Goal: Task Accomplishment & Management: Use online tool/utility

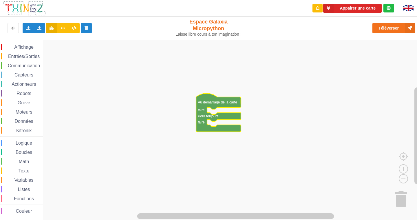
click at [30, 45] on span "Affichage" at bounding box center [23, 47] width 21 height 5
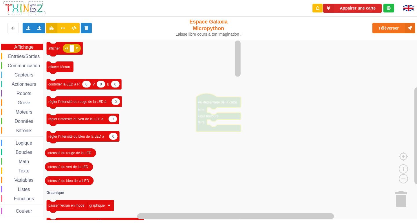
click at [30, 45] on span "Affichage" at bounding box center [23, 47] width 21 height 5
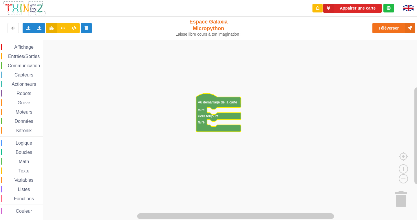
click at [27, 44] on div "Affichage" at bounding box center [22, 47] width 42 height 6
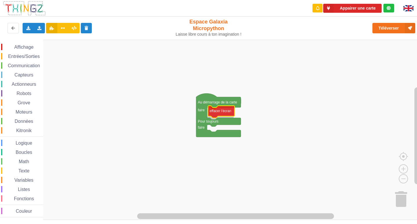
click at [227, 111] on div "Affichage Entrées/Sorties Communication Capteurs Actionneurs Robots Grove Moteu…" at bounding box center [210, 130] width 421 height 180
click at [23, 45] on span "Affichage" at bounding box center [23, 47] width 21 height 5
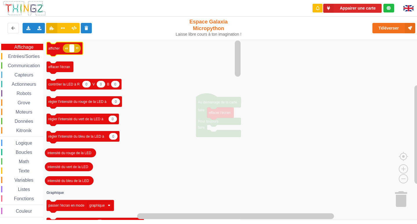
click at [71, 46] on text "Espace de travail de Blocky" at bounding box center [71, 48] width 1 height 4
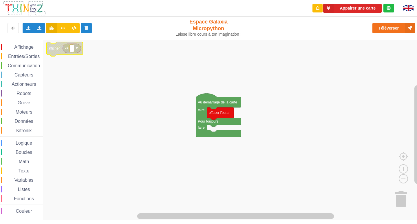
click at [75, 49] on icon "Espace de travail de Blocky" at bounding box center [71, 48] width 18 height 9
click at [71, 50] on text "Espace de travail de Blocky" at bounding box center [71, 48] width 1 height 4
drag, startPoint x: 71, startPoint y: 50, endPoint x: 416, endPoint y: 235, distance: 391.2
click at [416, 223] on html "Appairer une carte Exporter l'assemblage de blocs Exporter l'assemblage de bloc…" at bounding box center [208, 112] width 417 height 224
type input "a"
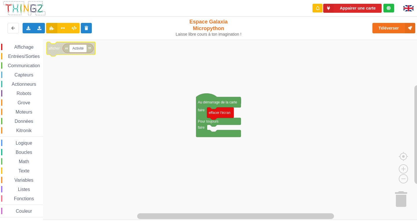
type input "Activité 1"
click at [72, 72] on rect "Espace de travail de Blocky" at bounding box center [210, 130] width 421 height 180
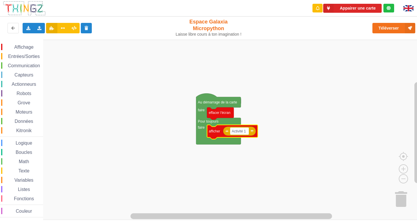
click at [20, 72] on span "Capteurs" at bounding box center [24, 74] width 21 height 5
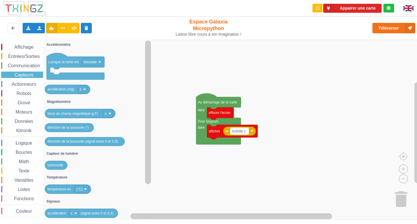
click at [21, 65] on span "Communication" at bounding box center [24, 65] width 34 height 5
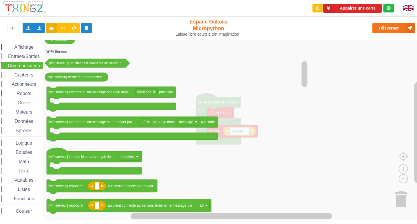
click at [39, 57] on span "Entrées/Sorties" at bounding box center [23, 56] width 33 height 5
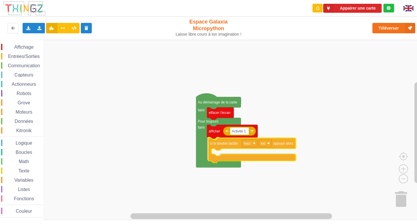
click at [258, 146] on div "Affichage Entrées/Sorties Communication Capteurs Actionneurs Robots Grove Moteu…" at bounding box center [210, 130] width 421 height 180
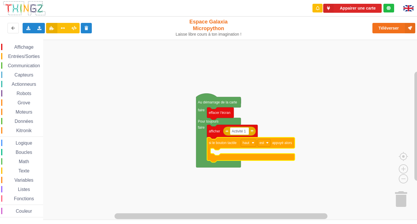
click at [24, 77] on span "Capteurs" at bounding box center [24, 74] width 21 height 5
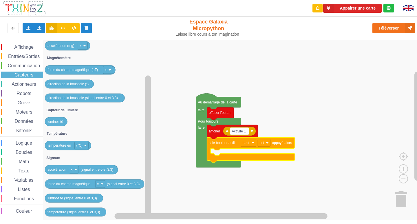
click at [30, 61] on div "Affichage Entrées/Sorties Communication Capteurs Actionneurs Robots Grove Moteu…" at bounding box center [21, 130] width 43 height 173
click at [31, 65] on span "Communication" at bounding box center [24, 65] width 34 height 5
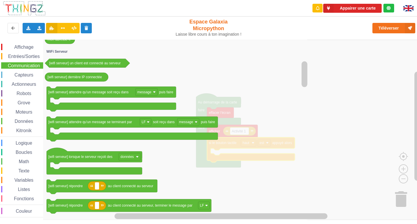
click at [25, 56] on span "Entrées/Sorties" at bounding box center [23, 56] width 33 height 5
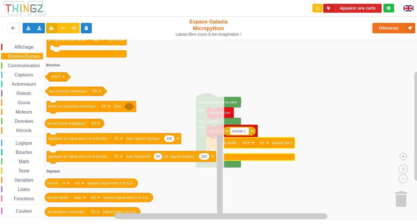
click at [33, 48] on span "Affichage" at bounding box center [23, 47] width 21 height 5
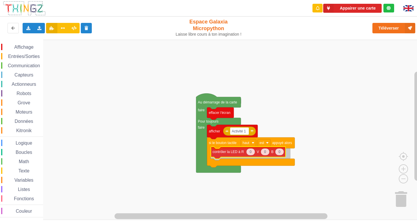
click at [223, 157] on div "Affichage Entrées/Sorties Communication Capteurs Actionneurs Robots Grove Moteu…" at bounding box center [210, 130] width 421 height 180
click at [251, 157] on icon "Espace de travail de Blocky" at bounding box center [250, 153] width 9 height 7
click at [336, 131] on rect "Espace de travail de Blocky" at bounding box center [210, 130] width 421 height 180
click at [25, 49] on span "Affichage" at bounding box center [23, 47] width 21 height 5
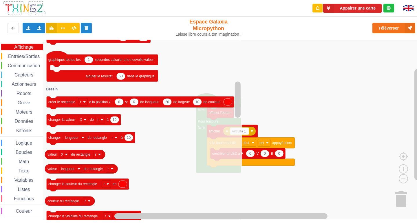
click at [145, 126] on icon "Espace de travail de Blocky" at bounding box center [142, 130] width 199 height 180
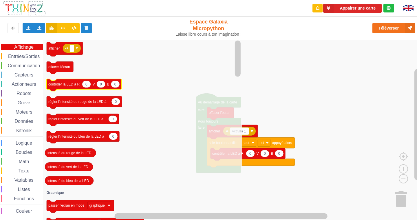
click at [78, 85] on text "contrôler la LED à R" at bounding box center [63, 84] width 31 height 4
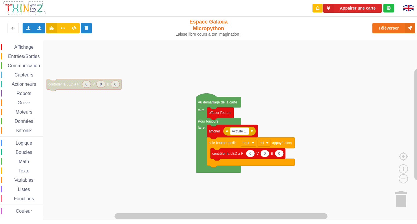
click at [77, 100] on rect "Espace de travail de Blocky" at bounding box center [210, 130] width 421 height 180
click at [20, 45] on span "Affichage" at bounding box center [23, 47] width 21 height 5
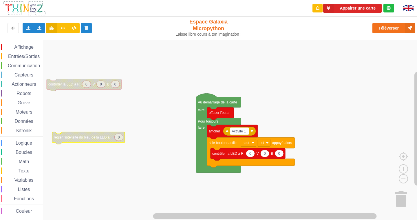
click at [155, 150] on div "Affichage Entrées/Sorties Communication Capteurs Actionneurs Robots Grove Moteu…" at bounding box center [210, 130] width 421 height 180
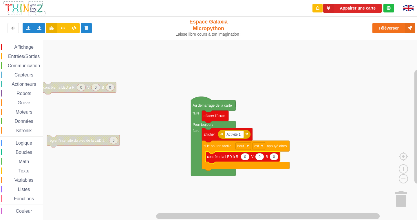
click at [230, 159] on icon "Espace de travail de Blocky" at bounding box center [242, 157] width 75 height 12
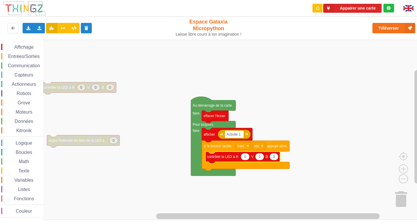
click at [230, 159] on icon "Espace de travail de Blocky" at bounding box center [242, 157] width 75 height 12
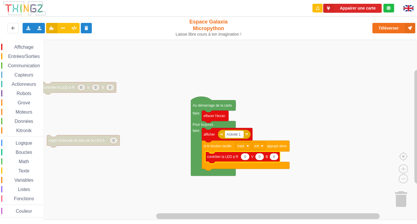
click at [230, 159] on icon "Espace de travail de Blocky" at bounding box center [242, 157] width 75 height 12
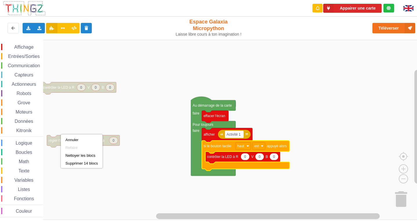
click at [388, 31] on div "Appairer une carte Exporter l'assemblage de blocs Exporter l'assemblage de bloc…" at bounding box center [208, 108] width 425 height 224
click at [226, 170] on g "Au démarrage de la carte faire Pour toujours faire effacer l'écran Activité 1 a…" at bounding box center [240, 135] width 98 height 79
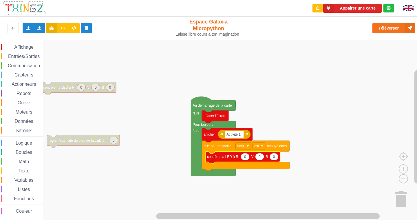
click at [247, 158] on icon "Espace de travail de Blocky" at bounding box center [244, 156] width 9 height 7
click at [247, 158] on input "0" at bounding box center [244, 156] width 9 height 7
click at [243, 161] on icon "Espace de travail de Blocky" at bounding box center [242, 157] width 75 height 12
click at [243, 161] on g "0 0 0 contrôler la LED à R V B" at bounding box center [242, 157] width 75 height 12
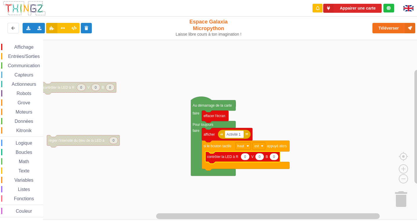
click at [243, 161] on icon "Espace de travail de Blocky" at bounding box center [242, 157] width 75 height 12
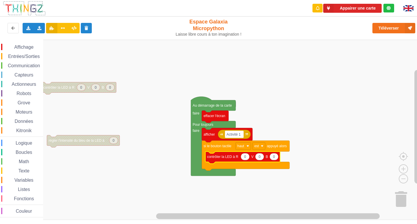
click at [243, 161] on icon "Espace de travail de Blocky" at bounding box center [242, 157] width 75 height 12
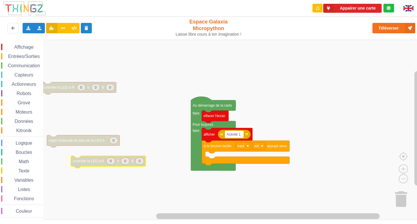
click at [165, 175] on div "Affichage Entrées/Sorties Communication Capteurs Actionneurs Robots Grove Moteu…" at bounding box center [210, 130] width 421 height 180
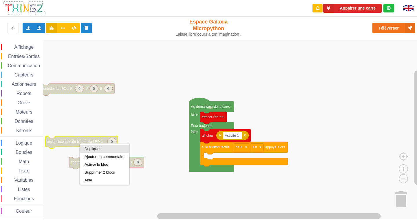
click at [105, 150] on div "Dupliquer" at bounding box center [104, 148] width 40 height 4
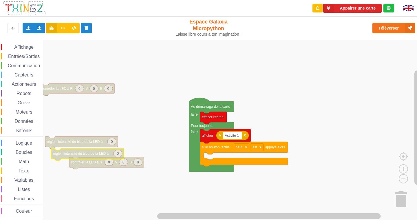
click at [133, 129] on rect "Espace de travail de Blocky" at bounding box center [210, 130] width 421 height 180
click at [19, 45] on span "Affichage" at bounding box center [23, 47] width 21 height 5
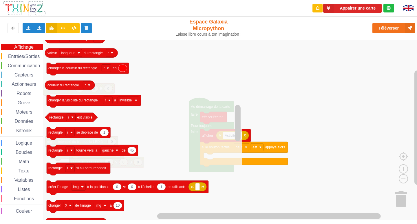
click at [21, 72] on div "Capteurs" at bounding box center [22, 74] width 42 height 6
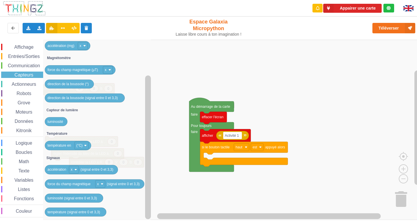
drag, startPoint x: 25, startPoint y: 80, endPoint x: 28, endPoint y: 86, distance: 6.7
click at [28, 86] on div "Affichage Entrées/Sorties Communication Capteurs Actionneurs Robots Grove Moteu…" at bounding box center [21, 130] width 43 height 173
click at [30, 84] on span "Actionneurs" at bounding box center [24, 84] width 26 height 5
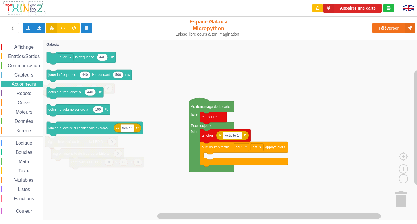
click at [26, 209] on span "Couleur" at bounding box center [24, 210] width 18 height 5
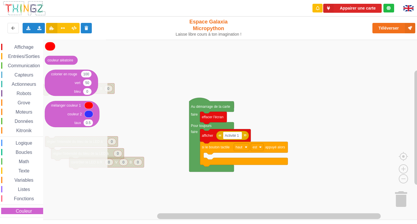
click at [27, 196] on div "Fonctions" at bounding box center [22, 198] width 42 height 6
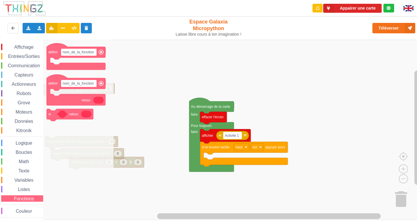
click at [34, 50] on div "Affichage" at bounding box center [22, 47] width 42 height 6
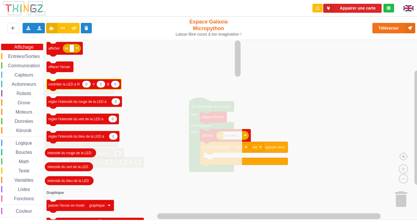
click at [66, 87] on icon "Espace de travail de Blocky" at bounding box center [84, 85] width 75 height 12
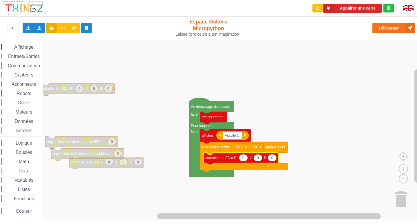
click at [16, 46] on span "Affichage" at bounding box center [23, 47] width 21 height 5
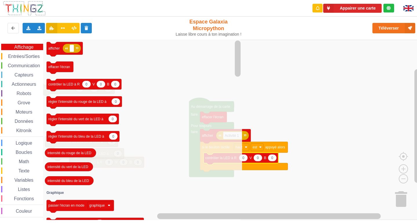
click at [281, 130] on rect "Espace de travail de Blocky" at bounding box center [210, 130] width 421 height 180
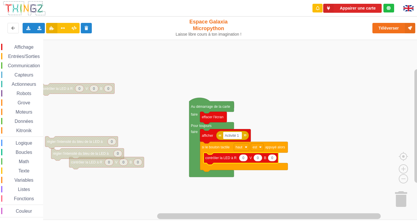
click at [273, 159] on icon "Espace de travail de Blocky" at bounding box center [272, 157] width 9 height 7
click at [273, 159] on input "0" at bounding box center [272, 157] width 9 height 7
type input "4"
type input "à"
type input "0"
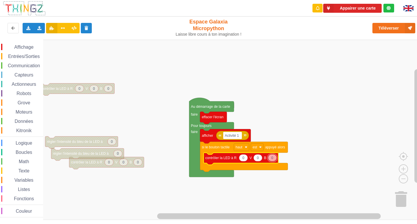
click at [24, 52] on div "Affichage Entrées/Sorties Communication Capteurs Actionneurs Robots Grove Moteu…" at bounding box center [21, 130] width 43 height 173
click at [25, 56] on span "Entrées/Sorties" at bounding box center [23, 56] width 33 height 5
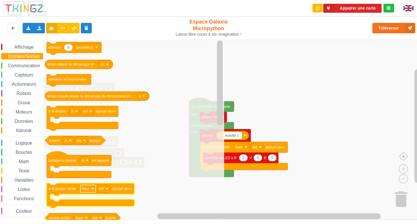
click at [90, 186] on rect "Espace de travail de Blocky" at bounding box center [87, 189] width 15 height 8
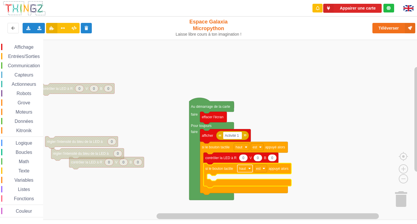
click at [246, 166] on rect "Espace de travail de Blocky" at bounding box center [244, 169] width 15 height 8
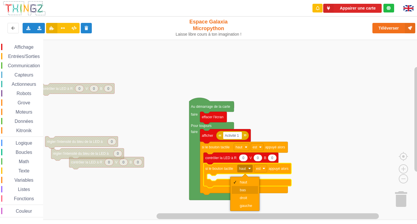
click at [243, 190] on div "bas" at bounding box center [247, 189] width 14 height 4
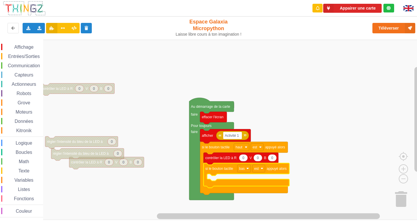
click at [30, 46] on span "Affichage" at bounding box center [23, 47] width 21 height 5
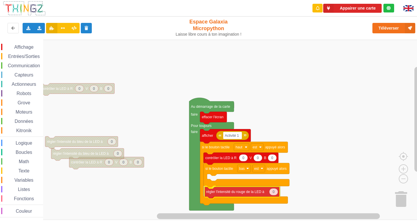
click at [256, 193] on div "Affichage Entrées/Sorties Communication Capteurs Actionneurs Robots Grove Moteu…" at bounding box center [210, 130] width 421 height 180
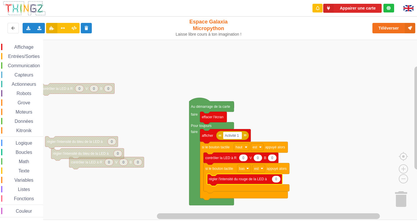
click at [28, 44] on div "Affichage" at bounding box center [22, 47] width 42 height 6
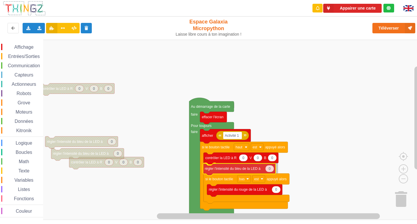
click at [260, 168] on div "Affichage Entrées/Sorties Communication Capteurs Actionneurs Robots Grove Moteu…" at bounding box center [210, 130] width 421 height 180
click at [22, 45] on span "Affichage" at bounding box center [23, 47] width 21 height 5
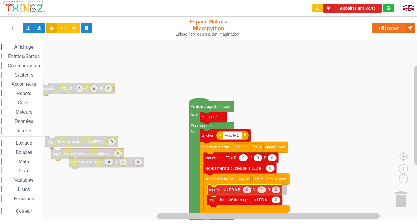
click at [239, 191] on div "Affichage Entrées/Sorties Communication Capteurs Actionneurs Robots Grove Moteu…" at bounding box center [210, 130] width 421 height 180
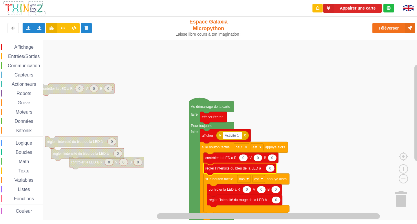
click at [271, 171] on icon "Espace de travail de Blocky" at bounding box center [270, 168] width 9 height 7
click at [273, 169] on input "0" at bounding box center [270, 167] width 9 height 7
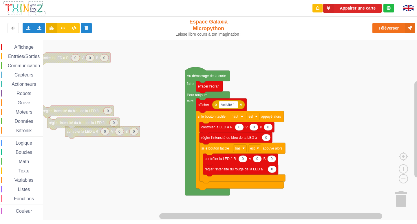
click at [276, 128] on div "Affichage Entrées/Sorties Communication Capteurs Actionneurs Robots Grove Moteu…" at bounding box center [210, 130] width 421 height 180
click at [269, 138] on icon "Espace de travail de Blocky" at bounding box center [266, 137] width 9 height 7
click at [269, 138] on input "0" at bounding box center [266, 137] width 9 height 7
type input "50"
click at [275, 170] on icon "Espace de travail de Blocky" at bounding box center [272, 168] width 9 height 7
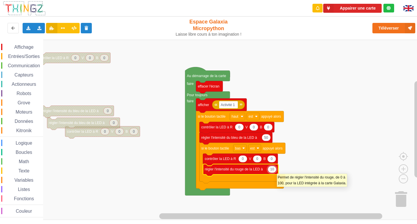
type input "100"
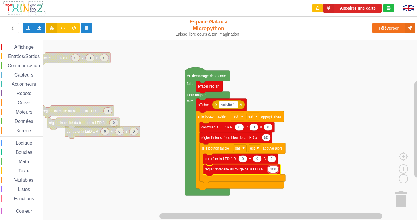
click at [289, 168] on rect "Espace de travail de Blocky" at bounding box center [210, 130] width 421 height 180
click at [32, 45] on span "Affichage" at bounding box center [23, 47] width 21 height 5
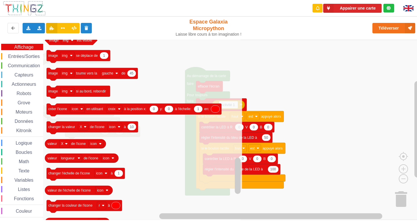
click at [26, 56] on span "Entrées/Sorties" at bounding box center [23, 56] width 33 height 5
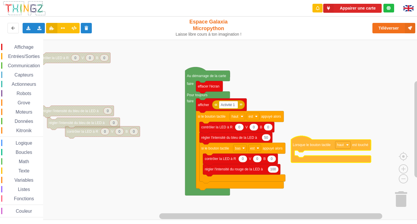
click at [360, 148] on div "Affichage Entrées/Sorties Communication Capteurs Actionneurs Robots Grove Moteu…" at bounding box center [210, 130] width 421 height 180
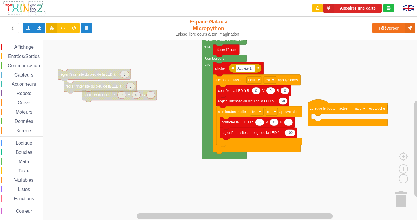
click at [349, 153] on div "Affichage Entrées/Sorties Communication Capteurs Actionneurs Robots Grove Moteu…" at bounding box center [210, 130] width 421 height 180
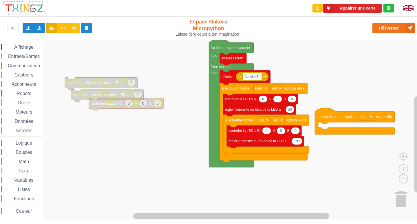
click at [358, 110] on div "Affichage Entrées/Sorties Communication Capteurs Actionneurs Robots Grove Moteu…" at bounding box center [210, 130] width 421 height 180
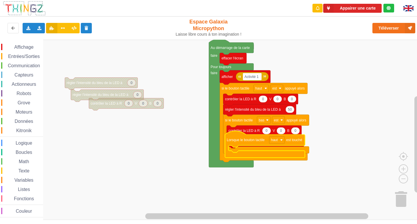
click at [200, 53] on div "Affichage Entrées/Sorties Communication Capteurs Actionneurs Robots Grove Moteu…" at bounding box center [210, 130] width 421 height 180
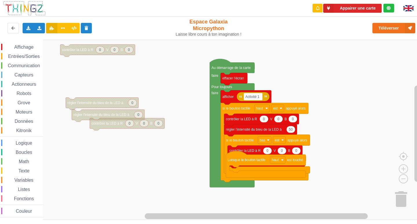
click at [192, 116] on div "Affichage Entrées/Sorties Communication Capteurs Actionneurs Robots Grove Moteu…" at bounding box center [210, 130] width 421 height 180
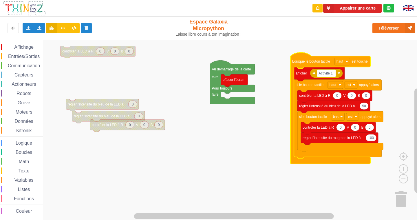
click at [305, 66] on icon "Espace de travail de Blocky" at bounding box center [330, 107] width 80 height 111
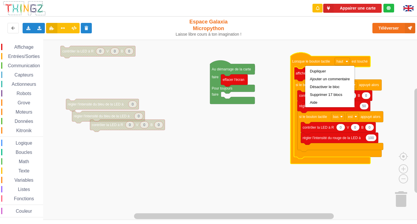
click at [227, 114] on div "Affichage Entrées/Sorties Communication Capteurs Actionneurs Robots Grove Moteu…" at bounding box center [210, 130] width 421 height 180
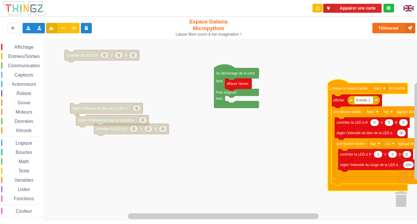
click at [332, 189] on icon "Espace de travail de Blocky" at bounding box center [368, 134] width 80 height 111
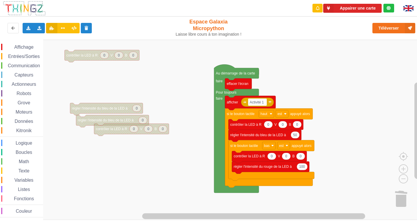
click at [24, 53] on div "Entrées/Sorties" at bounding box center [22, 56] width 42 height 6
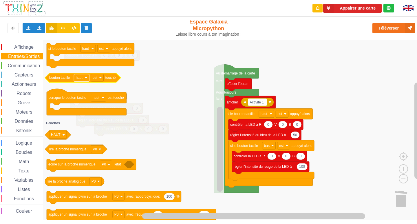
click at [85, 80] on rect "Espace de travail de Blocky" at bounding box center [81, 78] width 15 height 8
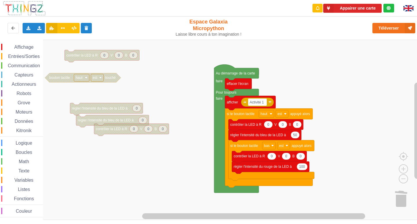
click at [86, 80] on rect "Espace de travail de Blocky" at bounding box center [81, 78] width 15 height 8
click at [109, 98] on rect "Espace de travail de Blocky" at bounding box center [210, 130] width 421 height 180
click at [36, 55] on span "Entrées/Sorties" at bounding box center [23, 56] width 33 height 5
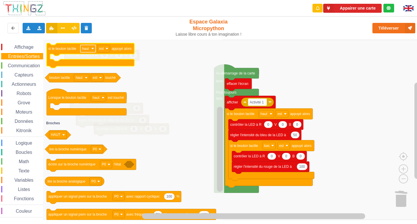
click at [91, 48] on rect "Espace de travail de Blocky" at bounding box center [87, 49] width 15 height 8
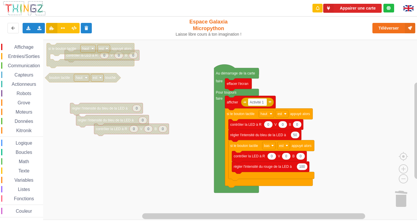
click at [91, 48] on rect "Espace de travail de Blocky" at bounding box center [87, 49] width 15 height 8
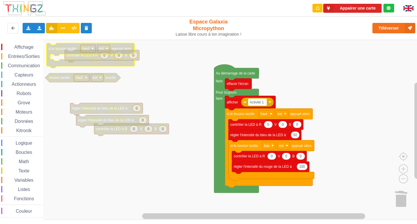
click at [69, 112] on rect "Espace de travail de Blocky" at bounding box center [210, 130] width 421 height 180
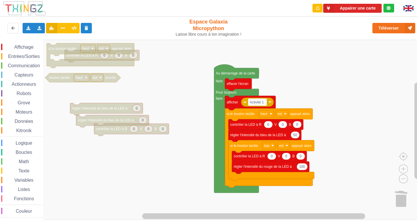
click at [37, 52] on div "Affichage Entrées/Sorties Communication Capteurs Actionneurs Robots Grove Moteu…" at bounding box center [21, 130] width 43 height 173
click at [34, 58] on span "Entrées/Sorties" at bounding box center [23, 56] width 33 height 5
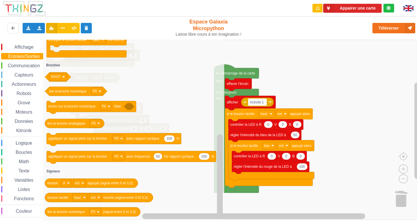
click at [36, 66] on span "Communication" at bounding box center [24, 65] width 34 height 5
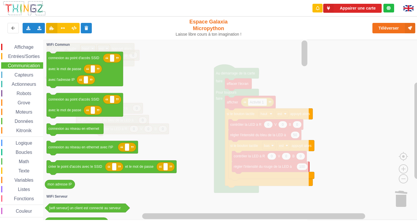
click at [23, 73] on span "Capteurs" at bounding box center [24, 74] width 21 height 5
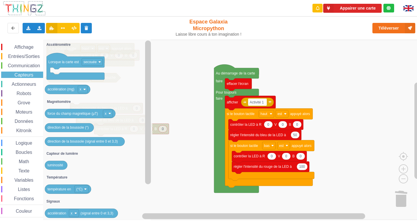
click at [28, 46] on span "Affichage" at bounding box center [23, 47] width 21 height 5
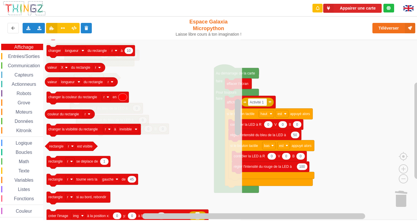
click at [39, 57] on span "Entrées/Sorties" at bounding box center [23, 56] width 33 height 5
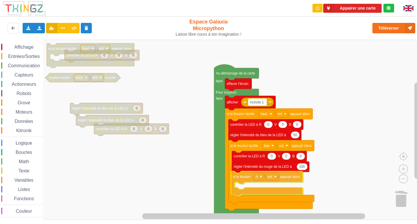
click at [286, 179] on div "Affichage Entrées/Sorties Communication Capteurs Actionneurs Robots Grove Moteu…" at bounding box center [210, 130] width 421 height 180
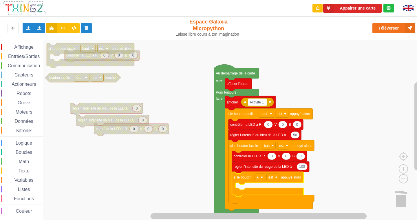
click at [31, 74] on span "Capteurs" at bounding box center [24, 74] width 21 height 5
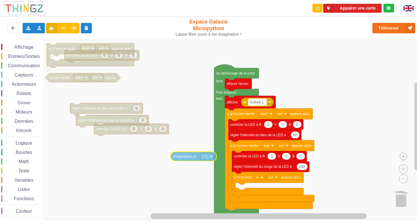
click at [194, 159] on div "Affichage Entrées/Sorties Communication Capteurs Actionneurs Robots Grove Moteu…" at bounding box center [210, 130] width 421 height 180
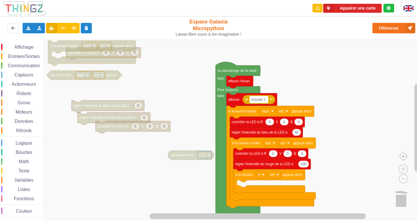
click at [196, 161] on div "Affichage Entrées/Sorties Communication Capteurs Actionneurs Robots Grove Moteu…" at bounding box center [210, 130] width 421 height 180
click at [29, 46] on span "Affichage" at bounding box center [23, 47] width 21 height 5
click at [54, 48] on div "Affichage Entrées/Sorties Communication Capteurs Actionneurs Robots Grove Moteu…" at bounding box center [210, 130] width 421 height 180
click at [29, 46] on span "Affichage" at bounding box center [23, 47] width 21 height 5
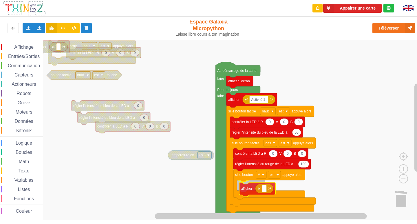
click at [246, 186] on div "Affichage Entrées/Sorties Communication Capteurs Actionneurs Robots Grove Moteu…" at bounding box center [210, 130] width 421 height 180
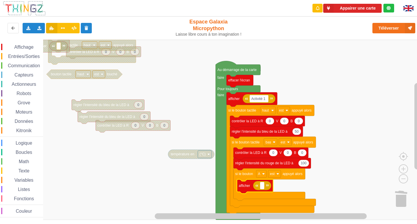
click at [21, 76] on span "Capteurs" at bounding box center [24, 74] width 21 height 5
click at [21, 86] on div "Affichage Entrées/Sorties Communication Capteurs Actionneurs Robots Grove Moteu…" at bounding box center [210, 130] width 421 height 180
click at [21, 76] on span "Capteurs" at bounding box center [24, 74] width 21 height 5
click at [264, 188] on div "Affichage Entrées/Sorties Communication Capteurs Actionneurs Robots Grove Moteu…" at bounding box center [210, 130] width 421 height 180
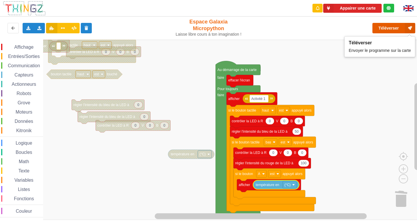
click at [382, 27] on button "Téléverser" at bounding box center [393, 28] width 43 height 10
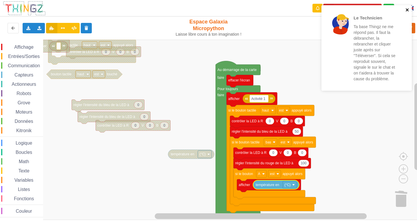
click at [407, 8] on icon "close" at bounding box center [407, 10] width 4 height 5
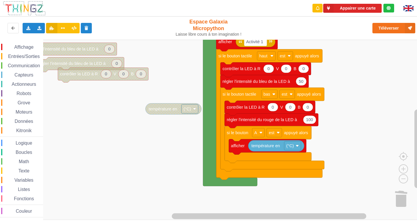
click at [346, 97] on div "Affichage Entrées/Sorties Communication Capteurs Actionneurs Robots Grove Moteu…" at bounding box center [210, 130] width 421 height 180
click at [25, 47] on span "Affichage" at bounding box center [23, 47] width 21 height 5
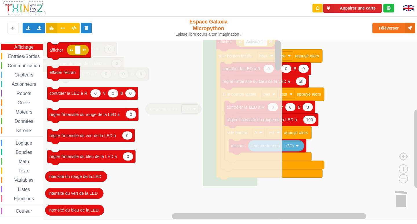
click at [21, 55] on span "Entrées/Sorties" at bounding box center [23, 56] width 33 height 5
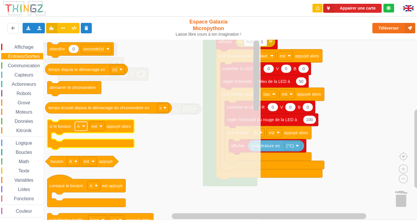
click at [81, 126] on rect "Espace de travail de Blocky" at bounding box center [81, 126] width 12 height 9
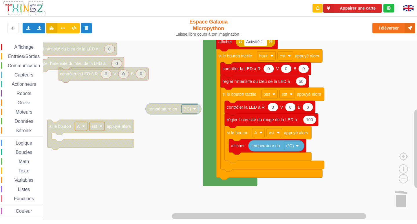
click at [82, 126] on image "Espace de travail de Blocky" at bounding box center [83, 125] width 3 height 3
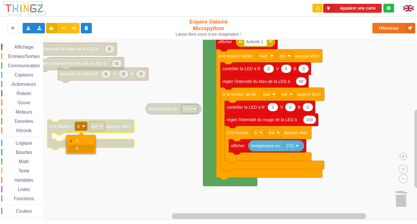
click at [83, 149] on div "B" at bounding box center [83, 148] width 14 height 4
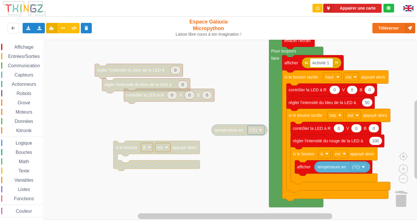
click at [149, 142] on rect "Espace de travail de Blocky" at bounding box center [210, 130] width 421 height 180
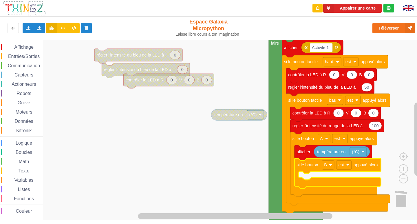
click at [23, 47] on span "Affichage" at bounding box center [23, 47] width 21 height 5
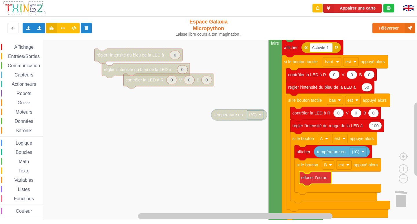
click at [320, 176] on div "Affichage Entrées/Sorties Communication Capteurs Actionneurs Robots Grove Moteu…" at bounding box center [210, 130] width 421 height 180
click at [32, 48] on span "Affichage" at bounding box center [23, 47] width 21 height 5
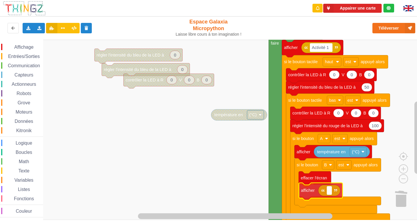
click at [336, 189] on div "Affichage Entrées/Sorties Communication Capteurs Actionneurs Robots Grove Moteu…" at bounding box center [210, 130] width 421 height 180
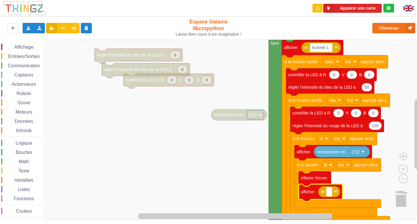
click at [329, 193] on g "Espace de travail de Blocky" at bounding box center [328, 191] width 5 height 9
type input "a"
type input "Activité"
click at [346, 191] on rect "Espace de travail de Blocky" at bounding box center [336, 191] width 21 height 9
click at [385, 189] on rect "Espace de travail de Blocky" at bounding box center [210, 130] width 421 height 180
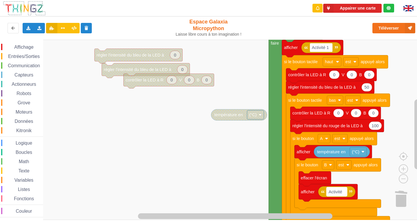
click at [342, 191] on text "Activité" at bounding box center [335, 191] width 14 height 5
drag, startPoint x: 343, startPoint y: 191, endPoint x: 333, endPoint y: 192, distance: 10.2
click at [330, 193] on rect "Espace de travail de Blocky" at bounding box center [328, 191] width 5 height 9
type input "a"
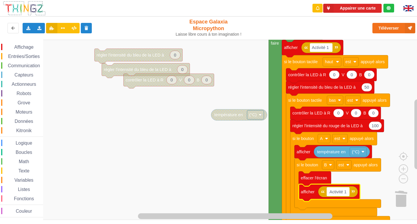
type input "Activité 1"
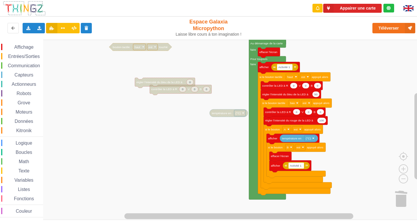
click at [224, 109] on div "Affichage Entrées/Sorties Communication Capteurs Actionneurs Robots Grove Moteu…" at bounding box center [210, 130] width 421 height 180
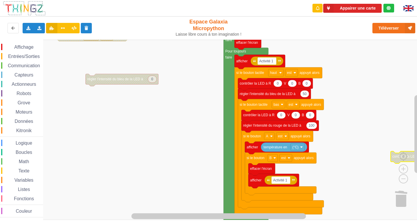
drag, startPoint x: 416, startPoint y: 110, endPoint x: 416, endPoint y: 31, distance: 78.7
click at [391, 148] on rect "Espace de travail de Blocky" at bounding box center [210, 130] width 421 height 180
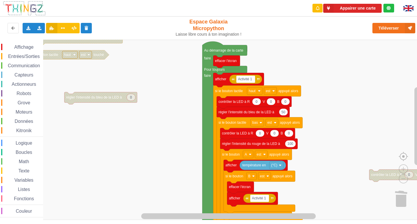
click at [398, 160] on g "0 0 0 contrôler la LED à R V B bouton tactile haut est touché si le bouton tact…" at bounding box center [222, 129] width 444 height 219
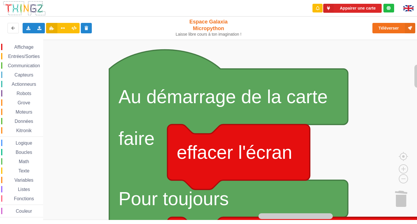
click at [375, 52] on rect "Espace de travail de Blocky" at bounding box center [210, 130] width 421 height 180
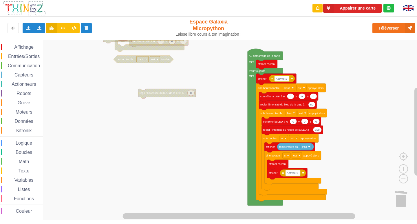
click at [225, 71] on div "Affichage Entrées/Sorties Communication Capteurs Actionneurs Robots Grove Moteu…" at bounding box center [210, 130] width 421 height 180
click at [157, 53] on rect "Espace de travail de Blocky" at bounding box center [210, 130] width 421 height 180
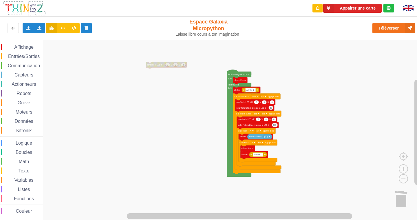
click at [153, 60] on div "Affichage Entrées/Sorties Communication Capteurs Actionneurs Robots Grove Moteu…" at bounding box center [210, 130] width 421 height 180
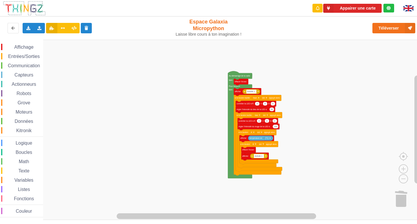
click at [6, 63] on span "Espace de travail de Blocky" at bounding box center [4, 65] width 5 height 5
click at [122, 97] on div "Affichage Entrées/Sorties Communication Capteurs Actionneurs Robots Grove Moteu…" at bounding box center [210, 130] width 421 height 180
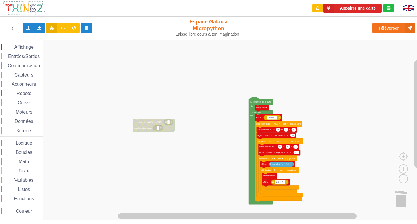
click at [185, 157] on div "Affichage Entrées/Sorties Communication Capteurs Actionneurs Robots Grove Moteu…" at bounding box center [210, 130] width 421 height 180
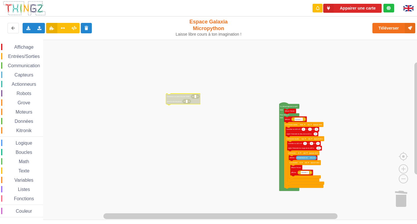
click at [25, 64] on span "Communication" at bounding box center [24, 65] width 34 height 5
click at [25, 66] on span "Communication" at bounding box center [24, 65] width 34 height 5
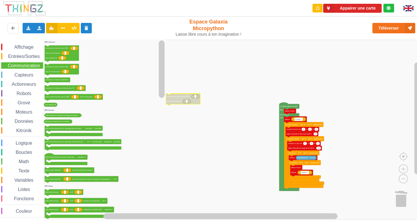
click at [279, 88] on div "Affichage Entrées/Sorties Communication Capteurs Actionneurs Robots Grove Moteu…" at bounding box center [210, 130] width 421 height 180
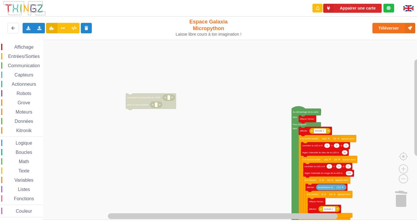
click at [21, 120] on span "Données" at bounding box center [24, 121] width 20 height 5
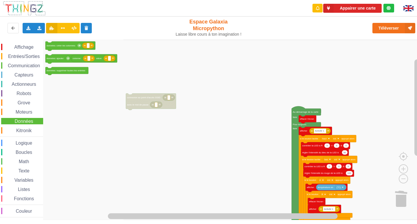
click at [24, 63] on span "Communication" at bounding box center [24, 65] width 34 height 5
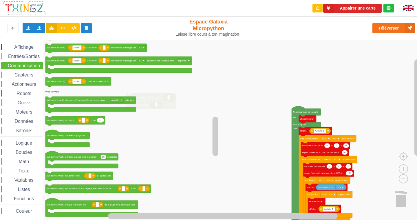
click at [240, 124] on rect "Espace de travail de Blocky" at bounding box center [210, 130] width 421 height 180
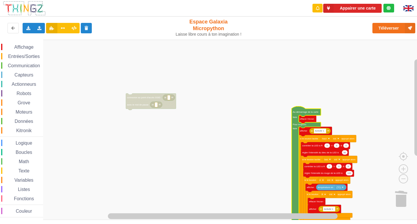
click at [336, 99] on rect "Espace de travail de Blocky" at bounding box center [210, 130] width 421 height 180
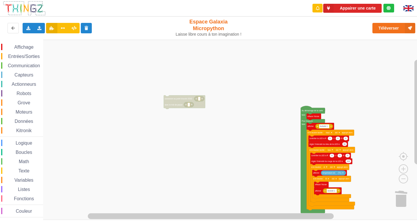
click at [306, 113] on icon "Espace de travail de Blocky" at bounding box center [312, 159] width 24 height 107
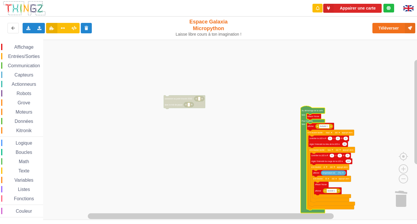
click at [307, 111] on text "Au démarrage de la carte" at bounding box center [311, 110] width 21 height 2
click at [348, 96] on rect "Espace de travail de Blocky" at bounding box center [210, 130] width 421 height 180
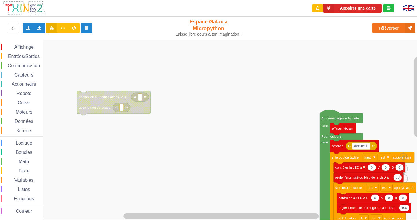
click at [230, 122] on rect "Espace de travail de Blocky" at bounding box center [210, 130] width 421 height 180
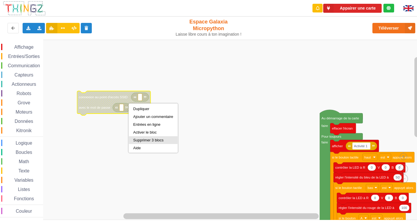
click at [141, 139] on div "Supprimer 3 blocs" at bounding box center [153, 140] width 40 height 4
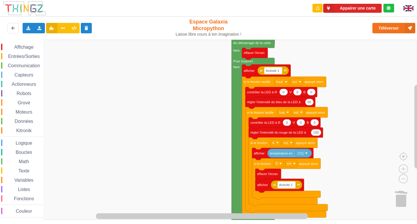
click at [140, 56] on div "Affichage Entrées/Sorties Communication Capteurs Actionneurs Robots Grove Moteu…" at bounding box center [210, 130] width 421 height 180
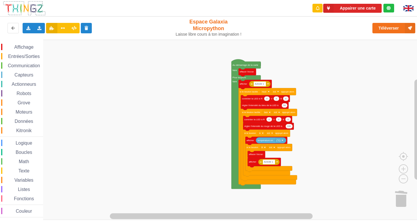
click at [180, 85] on div "Affichage Entrées/Sorties Communication Capteurs Actionneurs Robots Grove Moteu…" at bounding box center [210, 130] width 421 height 180
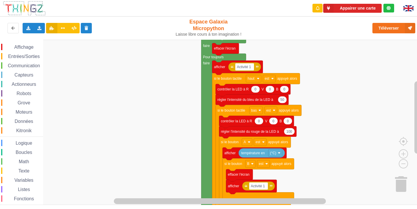
click at [277, 50] on div "Affichage Entrées/Sorties Communication Capteurs Actionneurs Robots Grove Moteu…" at bounding box center [210, 122] width 421 height 165
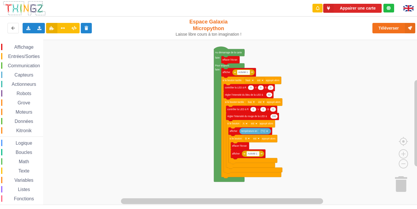
click at [300, 92] on div "Affichage Entrées/Sorties Communication Capteurs Actionneurs Robots Grove Moteu…" at bounding box center [210, 122] width 421 height 165
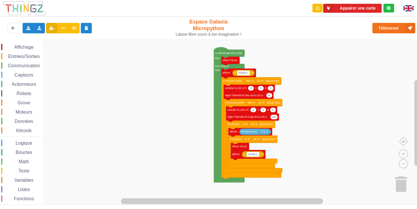
click at [11, 67] on span "Communication" at bounding box center [24, 65] width 34 height 5
click at [131, 120] on div "Affichage Entrées/Sorties Communication Capteurs Actionneurs Robots Grove Moteu…" at bounding box center [210, 122] width 421 height 165
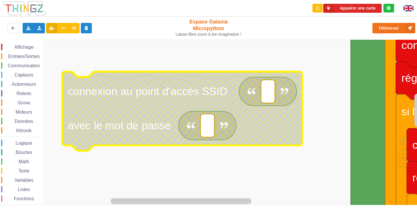
click at [265, 97] on rect "Espace de travail de Blocky" at bounding box center [268, 91] width 14 height 23
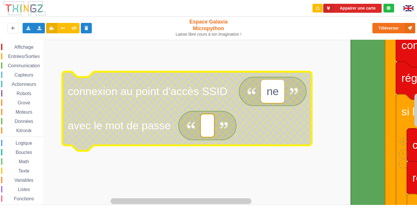
type input "n"
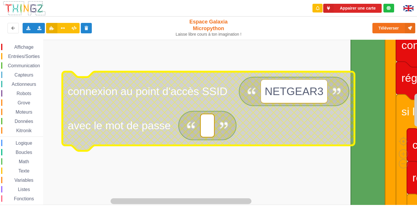
type input "NETGEAR38"
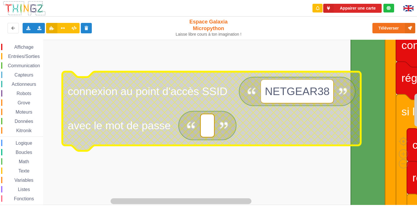
click at [206, 131] on text "Espace de travail de Blocky" at bounding box center [207, 125] width 3 height 12
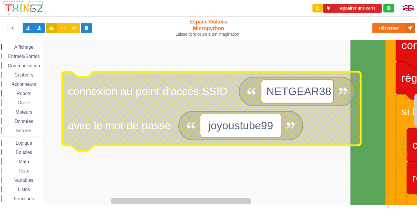
type input "joyoustube995"
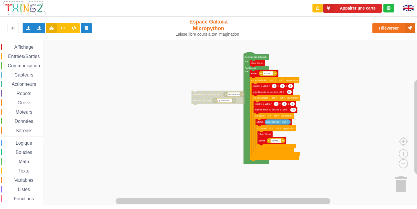
click at [201, 126] on div "Affichage Entrées/Sorties Communication Capteurs Actionneurs Robots Grove Moteu…" at bounding box center [210, 122] width 421 height 165
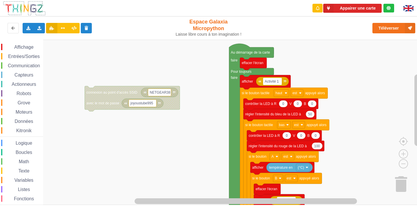
click at [220, 90] on div "Affichage Entrées/Sorties Communication Capteurs Actionneurs Robots Grove Moteu…" at bounding box center [210, 122] width 421 height 165
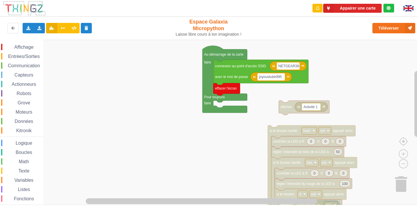
click at [292, 113] on div "Affichage Entrées/Sorties Communication Capteurs Actionneurs Robots Grove Moteu…" at bounding box center [210, 122] width 421 height 165
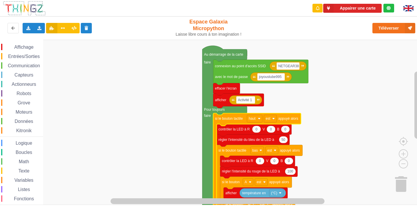
click at [27, 44] on div "Affichage" at bounding box center [22, 47] width 42 height 6
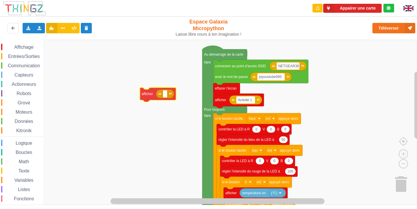
click at [150, 95] on div "Affichage Entrées/Sorties Communication Capteurs Actionneurs Robots Grove Moteu…" at bounding box center [210, 122] width 421 height 165
click at [16, 62] on div "Communication" at bounding box center [22, 65] width 42 height 6
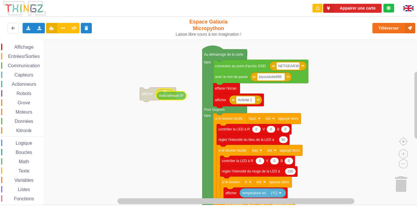
click at [174, 93] on div "Affichage Entrées/Sorties Communication Capteurs Actionneurs Robots Grove Moteu…" at bounding box center [210, 122] width 421 height 165
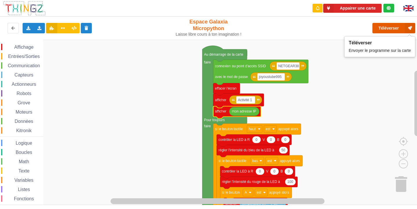
click at [396, 24] on button "Téléverser" at bounding box center [393, 28] width 43 height 10
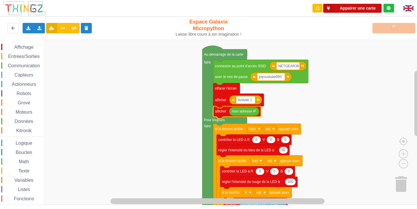
click at [363, 7] on button "Appairer une carte" at bounding box center [352, 8] width 58 height 9
click at [325, 73] on rect "Espace de travail de Blocky" at bounding box center [210, 122] width 421 height 165
click at [360, 6] on button "Appairer une carte" at bounding box center [352, 8] width 58 height 9
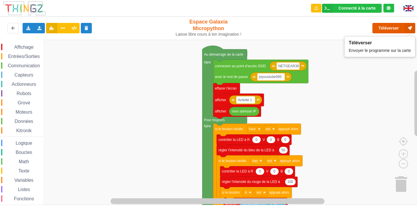
click at [397, 27] on button "Téléverser" at bounding box center [393, 28] width 43 height 10
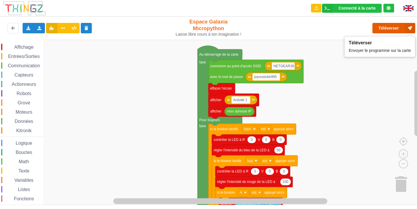
click at [390, 30] on button "Téléverser" at bounding box center [393, 28] width 43 height 10
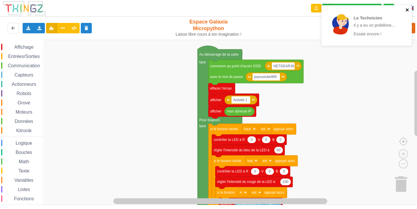
click at [408, 10] on icon "close" at bounding box center [407, 10] width 4 height 5
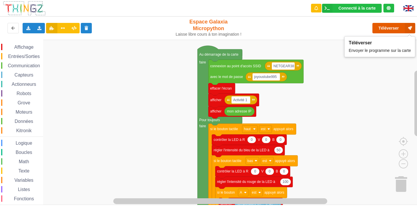
click at [404, 30] on icon at bounding box center [409, 28] width 10 height 10
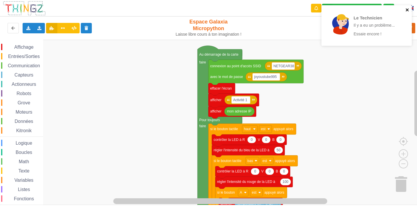
click at [407, 9] on icon "close" at bounding box center [407, 10] width 4 height 5
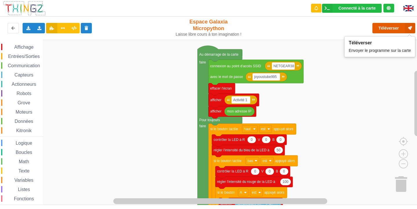
click at [393, 27] on button "Téléverser" at bounding box center [393, 28] width 43 height 10
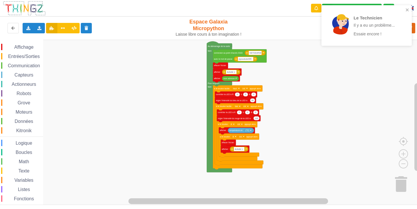
click at [283, 65] on div "Affichage Entrées/Sorties Communication Capteurs Actionneurs Robots Grove Moteu…" at bounding box center [210, 122] width 421 height 165
click at [408, 8] on icon "close" at bounding box center [407, 10] width 4 height 5
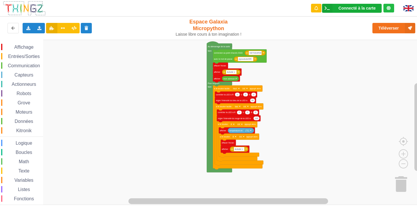
click at [349, 4] on div "Connecté à la carte Réglages Ouvrir le moniteur automatiquement Connexion autom…" at bounding box center [352, 8] width 60 height 9
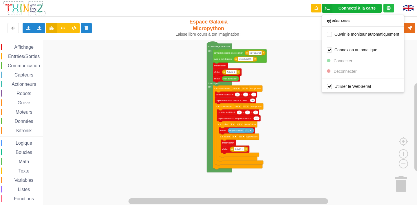
click at [347, 98] on rect "Espace de travail de Blocky" at bounding box center [210, 122] width 421 height 165
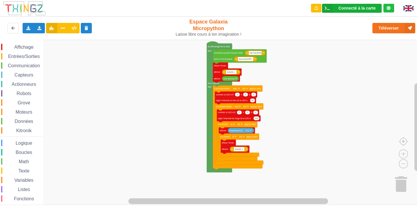
click at [326, 8] on icon at bounding box center [327, 8] width 10 height 9
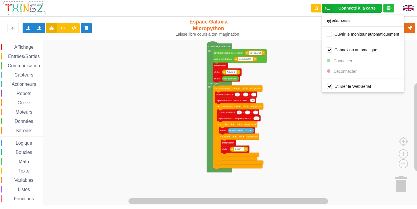
click at [316, 45] on rect "Espace de travail de Blocky" at bounding box center [210, 122] width 421 height 165
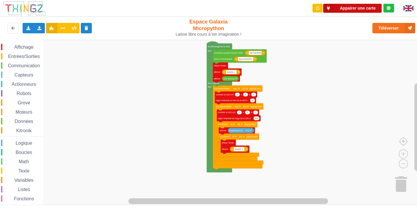
click at [365, 8] on button "Appairer une carte" at bounding box center [352, 8] width 58 height 9
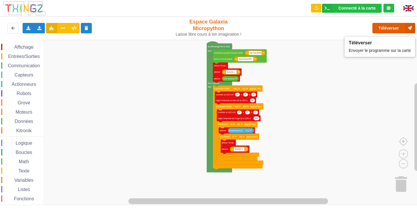
click at [394, 28] on button "Téléverser" at bounding box center [393, 28] width 43 height 10
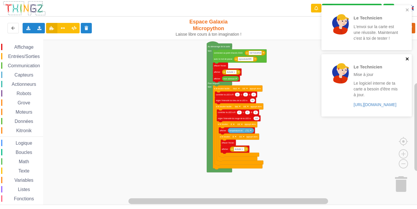
click at [407, 58] on icon "close" at bounding box center [407, 58] width 4 height 5
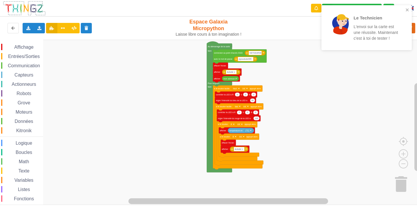
click at [408, 7] on div "Le Technicien L'envoi sur la carte est une réussite. Maintenant c'est à toi de …" at bounding box center [366, 27] width 90 height 45
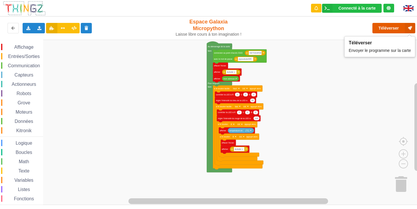
click at [394, 24] on button "Téléverser" at bounding box center [393, 28] width 43 height 10
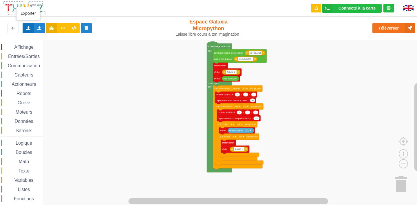
click at [29, 28] on icon at bounding box center [28, 27] width 5 height 3
click at [47, 41] on span "Exporter l'assemblage de blocs" at bounding box center [64, 38] width 56 height 5
click at [354, 59] on rect "Espace de travail de Blocky" at bounding box center [210, 122] width 421 height 165
click at [28, 29] on icon at bounding box center [28, 27] width 5 height 3
click at [53, 37] on span "Exporter l'assemblage de blocs" at bounding box center [64, 38] width 56 height 5
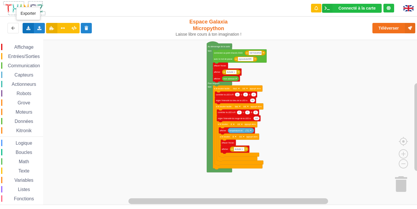
click at [27, 27] on icon at bounding box center [28, 27] width 5 height 3
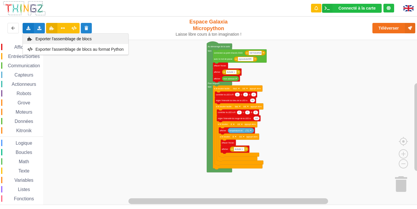
click at [41, 35] on div "Exporter l'assemblage de blocs" at bounding box center [75, 39] width 105 height 10
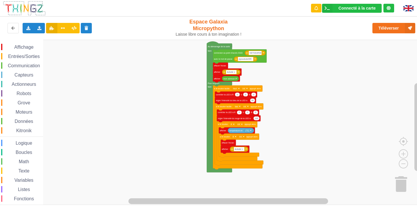
click at [297, 58] on rect "Espace de travail de Blocky" at bounding box center [210, 122] width 421 height 165
click at [25, 27] on div "Exporter l'assemblage de blocs Exporter l'assemblage de blocs au format Python" at bounding box center [28, 28] width 11 height 10
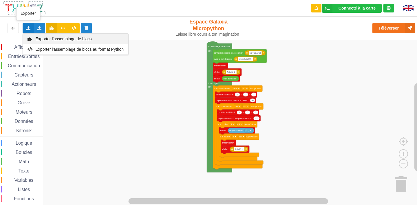
click at [36, 36] on span "Exporter l'assemblage de blocs" at bounding box center [64, 38] width 56 height 5
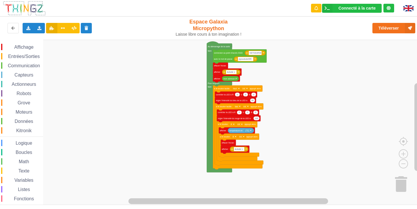
click at [363, 41] on rect "Espace de travail de Blocky" at bounding box center [210, 122] width 421 height 165
click at [56, 73] on rect "Espace de travail de Blocky" at bounding box center [210, 122] width 421 height 165
click at [28, 27] on icon at bounding box center [28, 27] width 5 height 3
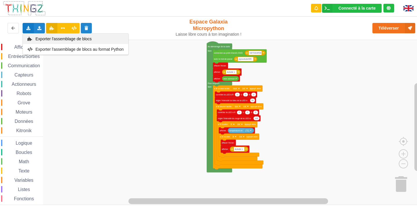
click at [42, 40] on span "Exporter l'assemblage de blocs" at bounding box center [64, 38] width 56 height 5
